Goal: Information Seeking & Learning: Learn about a topic

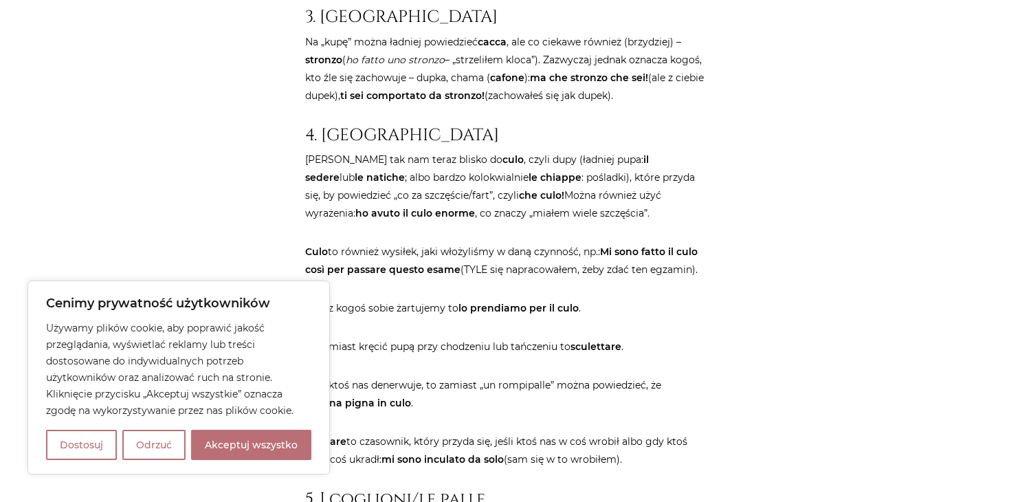
scroll to position [3265, 0]
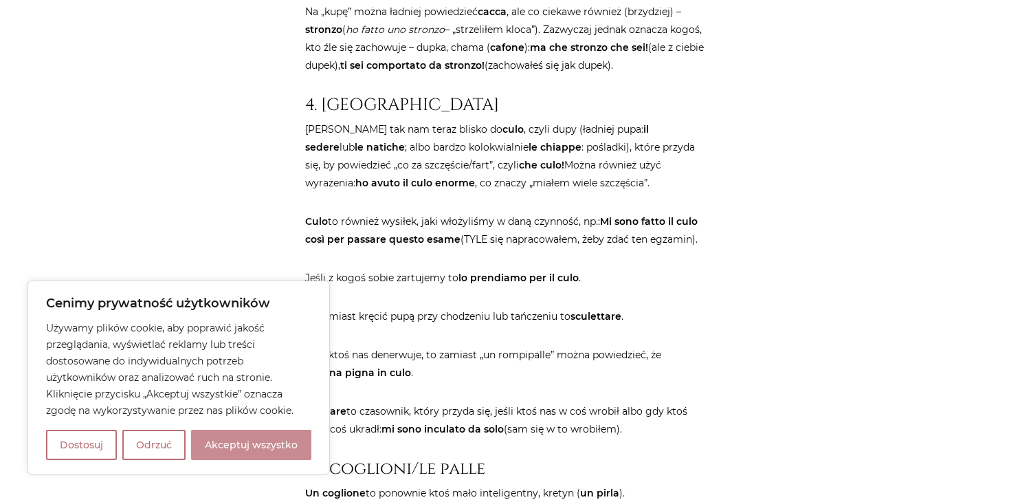
click at [288, 443] on button "Akceptuj wszystko" at bounding box center [251, 444] width 120 height 30
checkbox input "true"
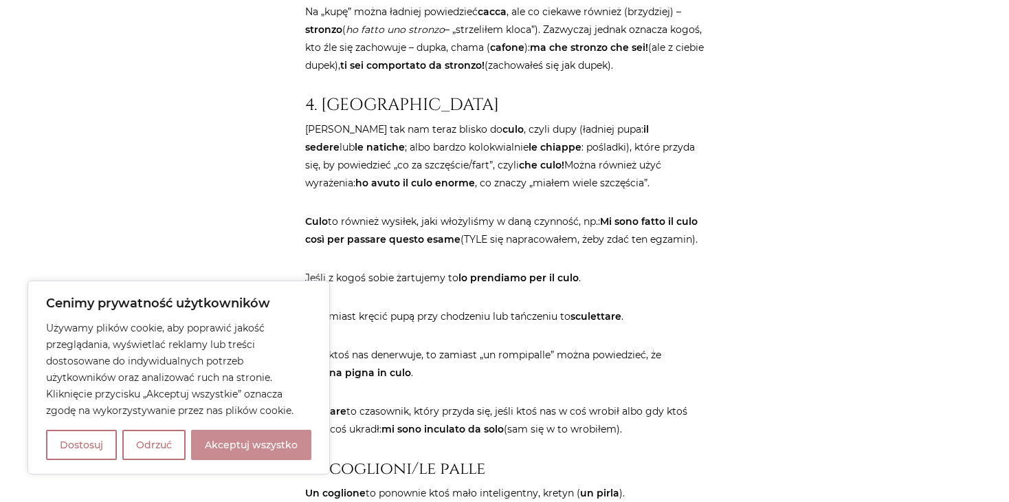
checkbox input "true"
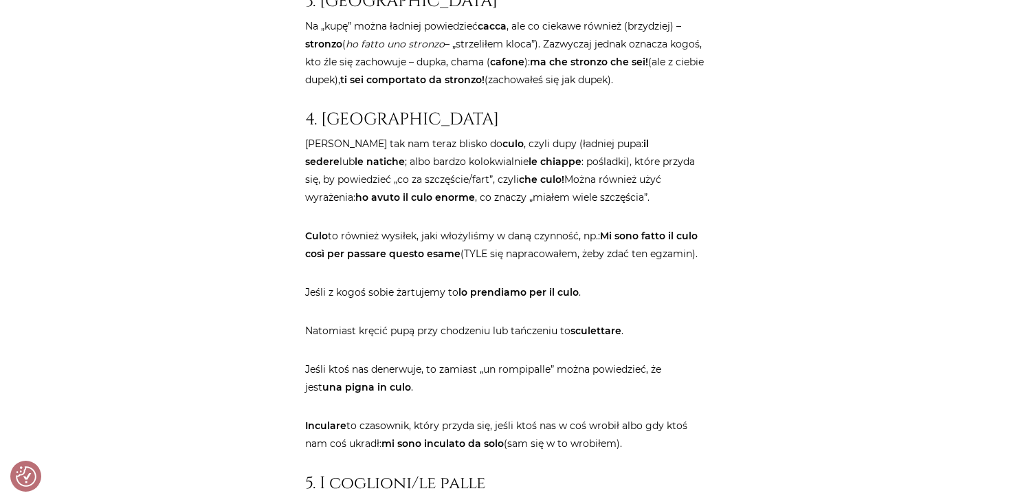
scroll to position [3334, 0]
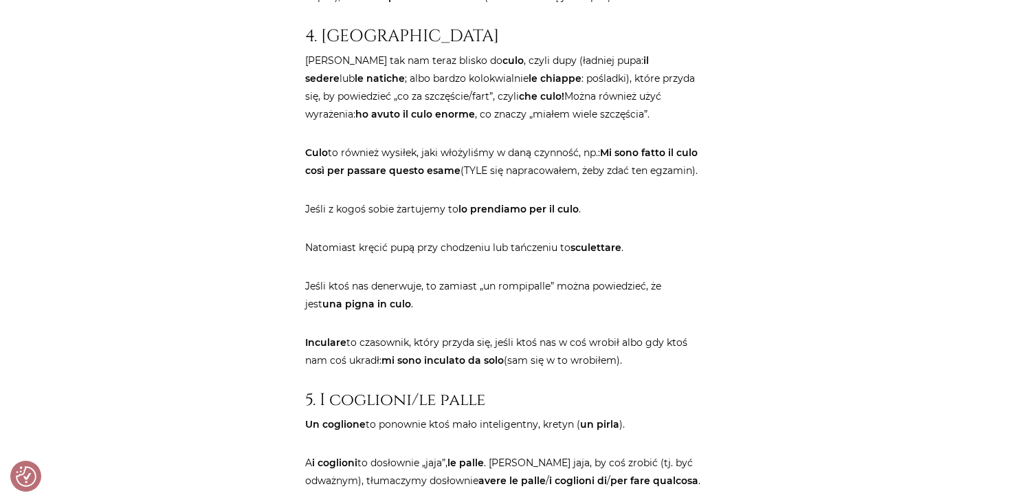
click at [341, 218] on p "Jeśli z kogoś sobie żartujemy to lo prendiamo per il culo ." at bounding box center [504, 209] width 399 height 18
click at [440, 313] on p "Jeśli ktoś nas denerwuje, to zamiast „un rompipalle” można powiedzieć, że jest …" at bounding box center [504, 295] width 399 height 36
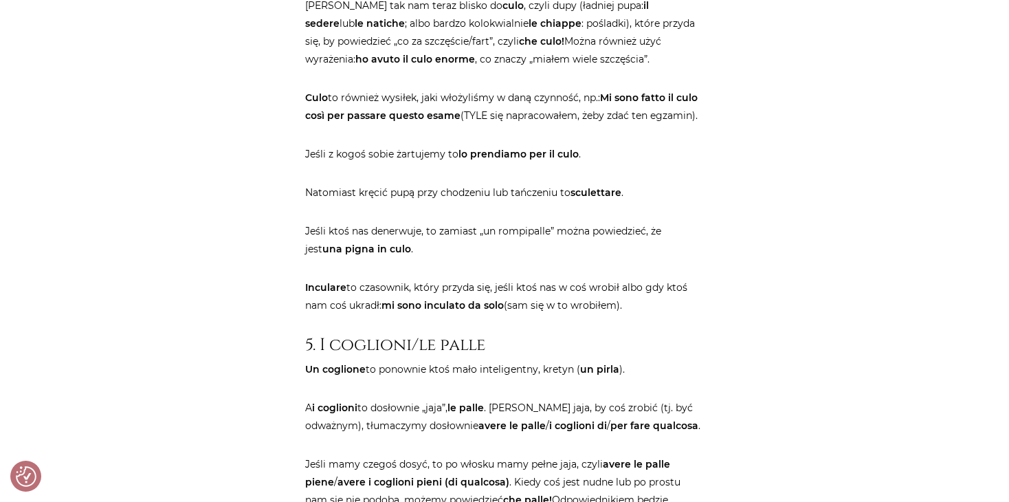
scroll to position [3471, 0]
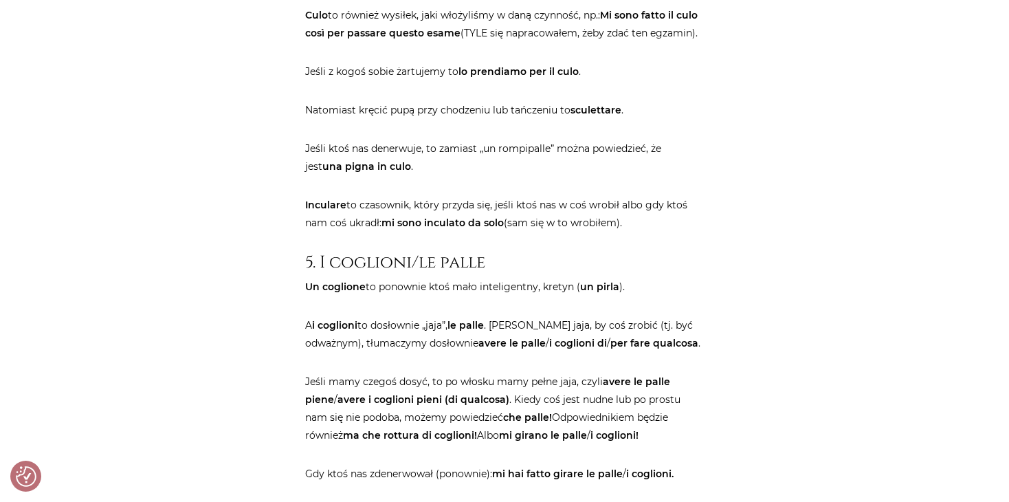
click at [441, 295] on p "Un coglione to ponownie ktoś mało inteligentny, kretyn ( un pirla )." at bounding box center [504, 287] width 399 height 18
click at [548, 352] on p "A i coglioni to dosłownie „jaja”, le palle . [PERSON_NAME] jaja, by coś zrobić …" at bounding box center [504, 334] width 399 height 36
click at [553, 352] on p "A i coglioni to dosłownie „jaja”, le palle . [PERSON_NAME] jaja, by coś zrobić …" at bounding box center [504, 334] width 399 height 36
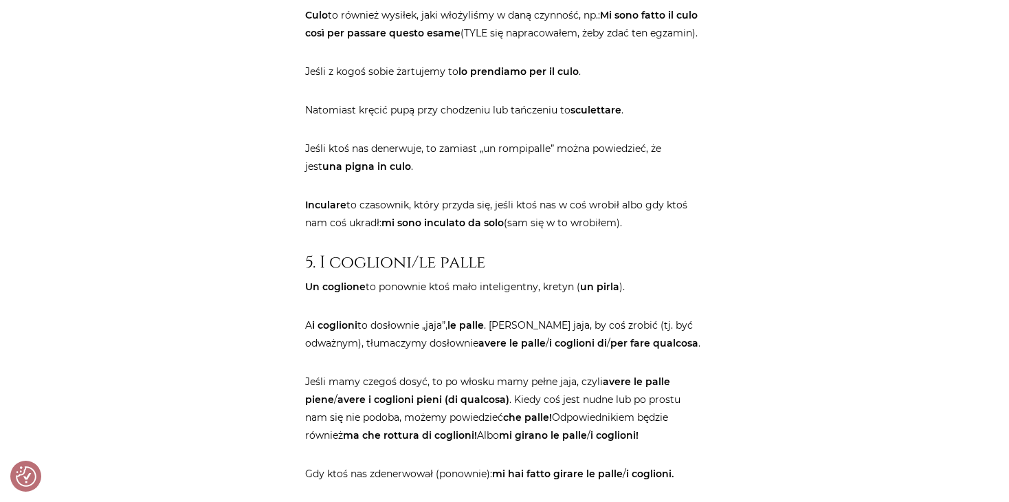
scroll to position [3540, 0]
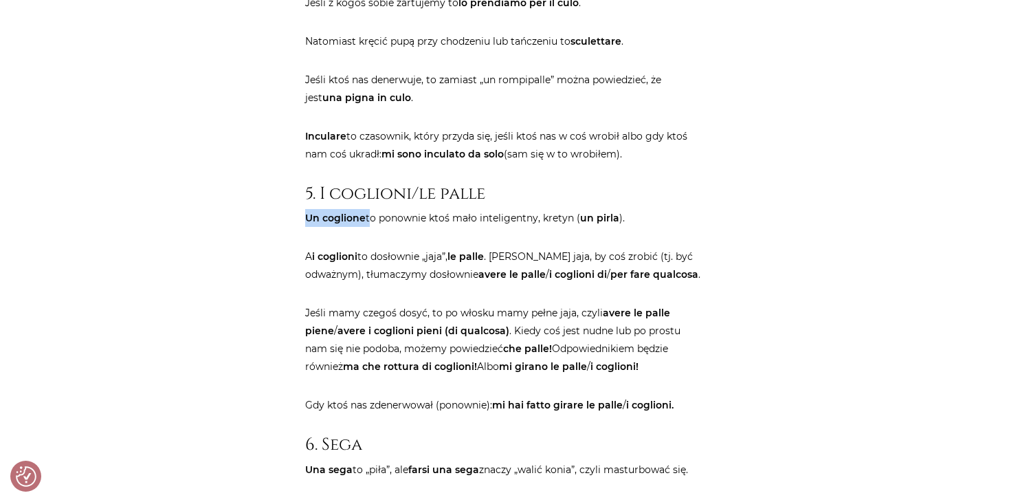
drag, startPoint x: 304, startPoint y: 251, endPoint x: 367, endPoint y: 253, distance: 63.2
drag, startPoint x: 348, startPoint y: 250, endPoint x: 280, endPoint y: 280, distance: 74.2
drag, startPoint x: 313, startPoint y: 289, endPoint x: 400, endPoint y: 280, distance: 87.1
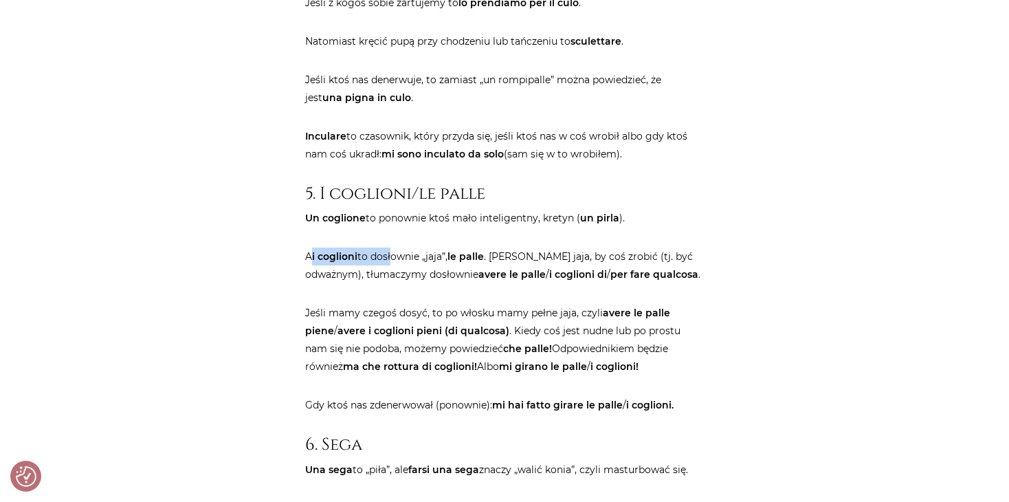
click at [450, 283] on p "A i coglioni to dosłownie „jaja”, le palle . [PERSON_NAME] jaja, by coś zrobić …" at bounding box center [504, 265] width 399 height 36
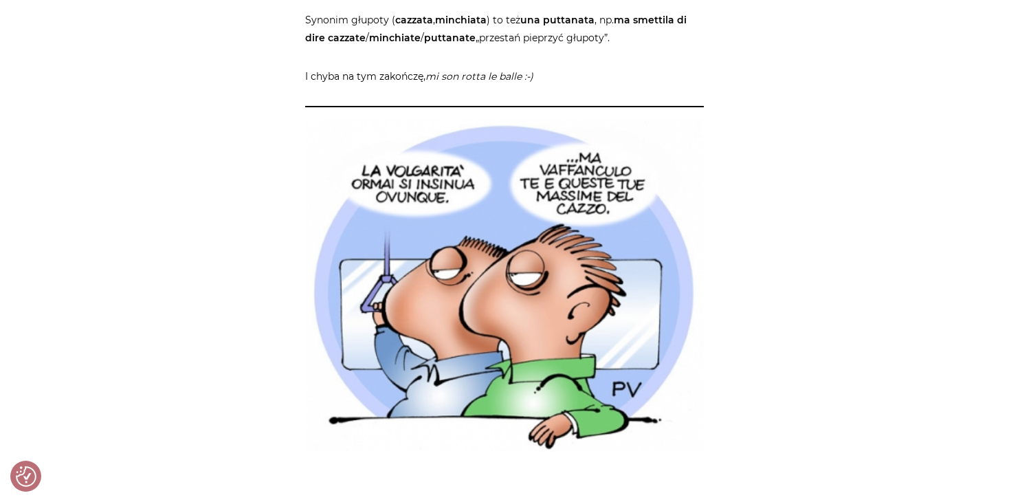
scroll to position [4571, 0]
